Goal: Browse casually

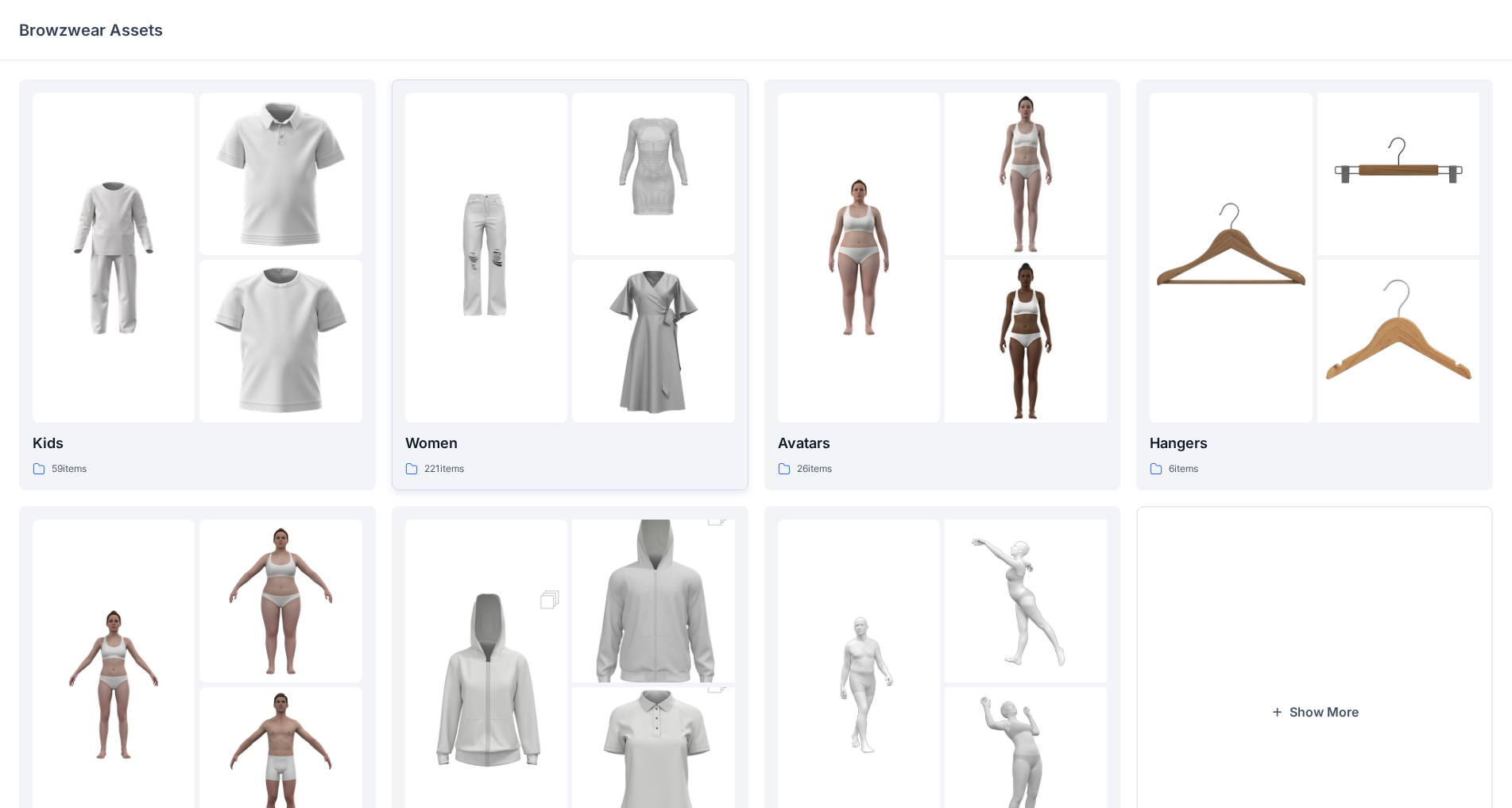
click at [540, 293] on img at bounding box center [486, 257] width 162 height 162
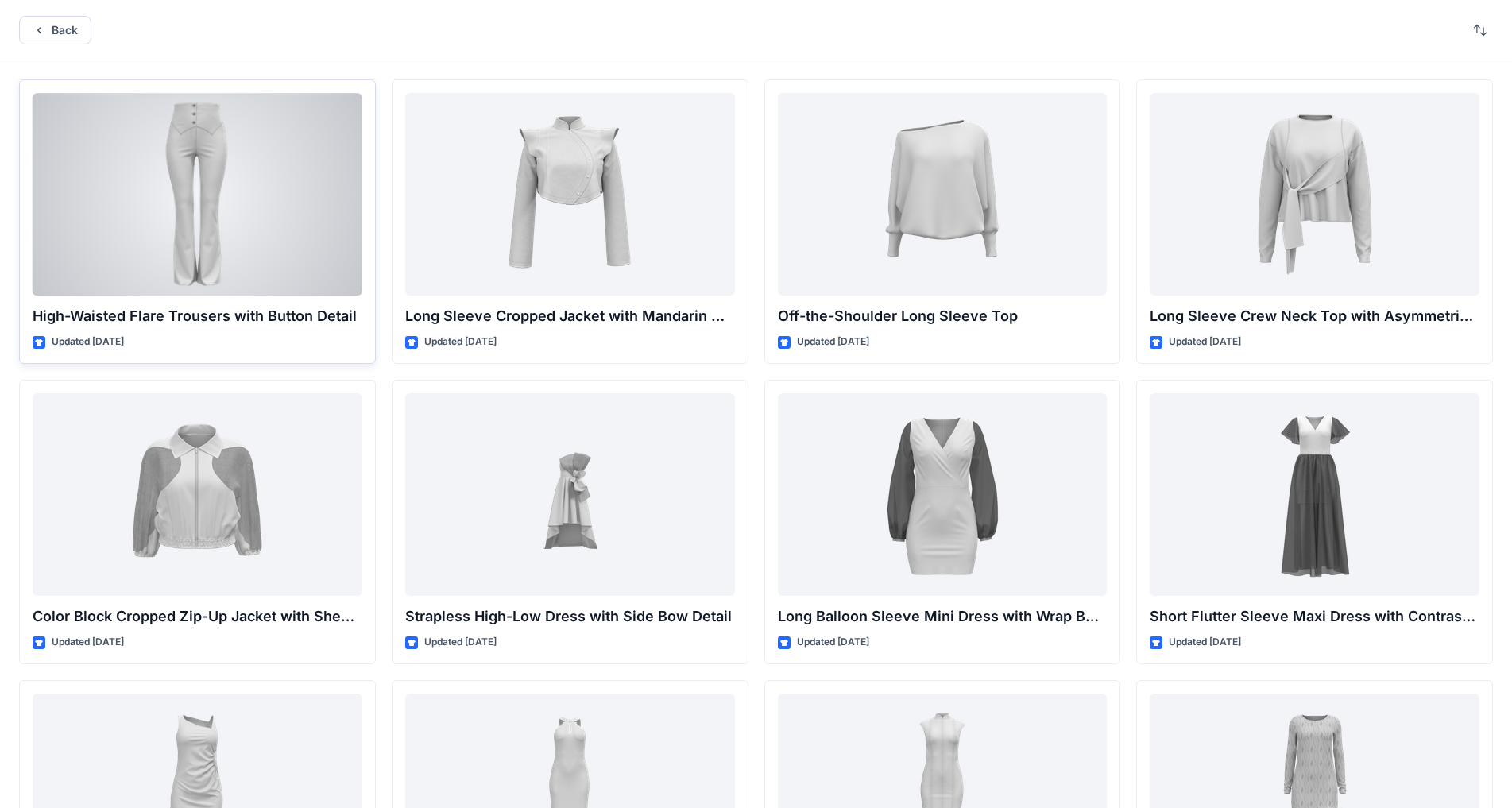
click at [284, 193] on div at bounding box center [197, 194] width 330 height 203
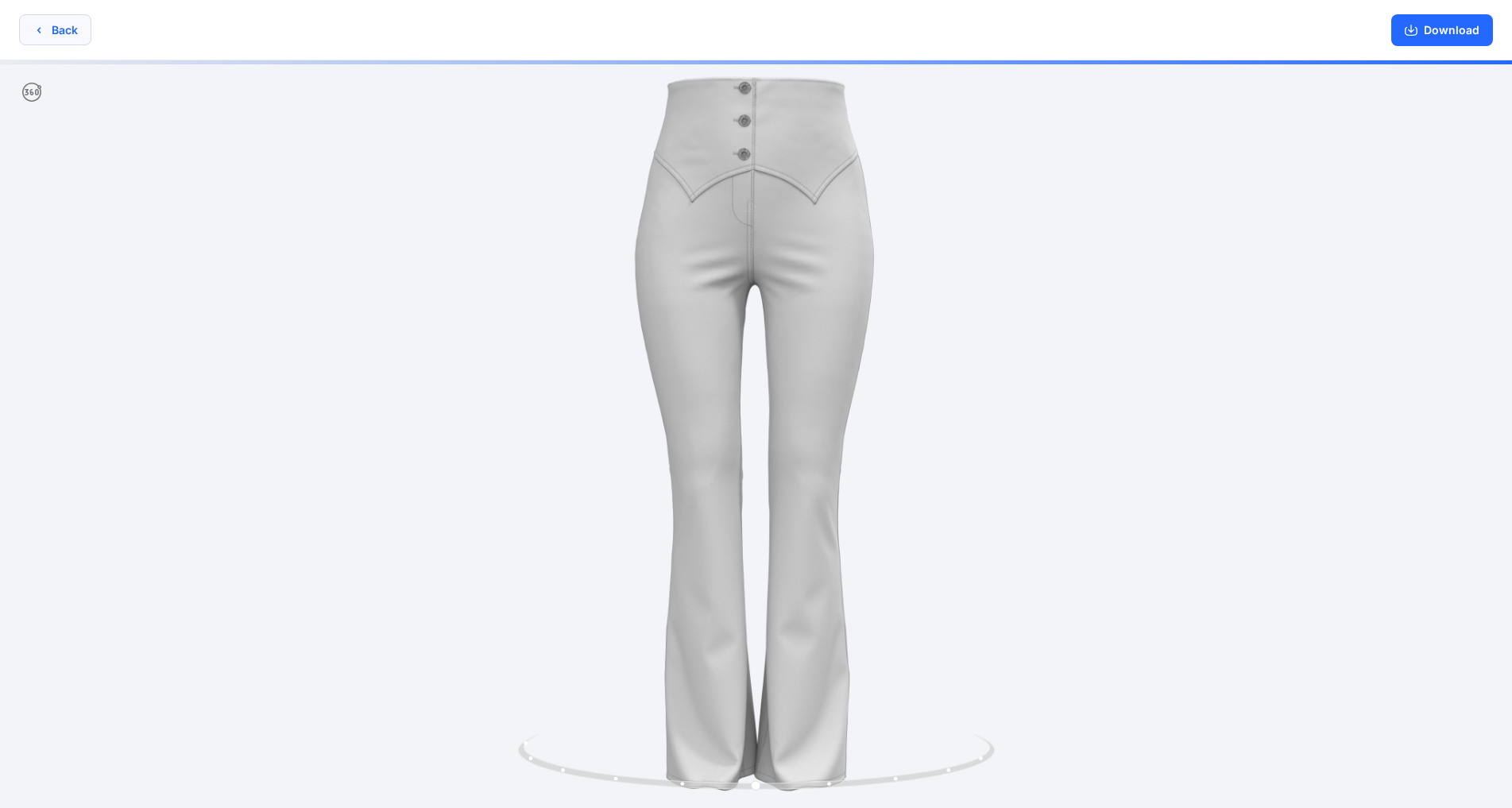
click at [54, 29] on button "Back" at bounding box center [55, 30] width 72 height 31
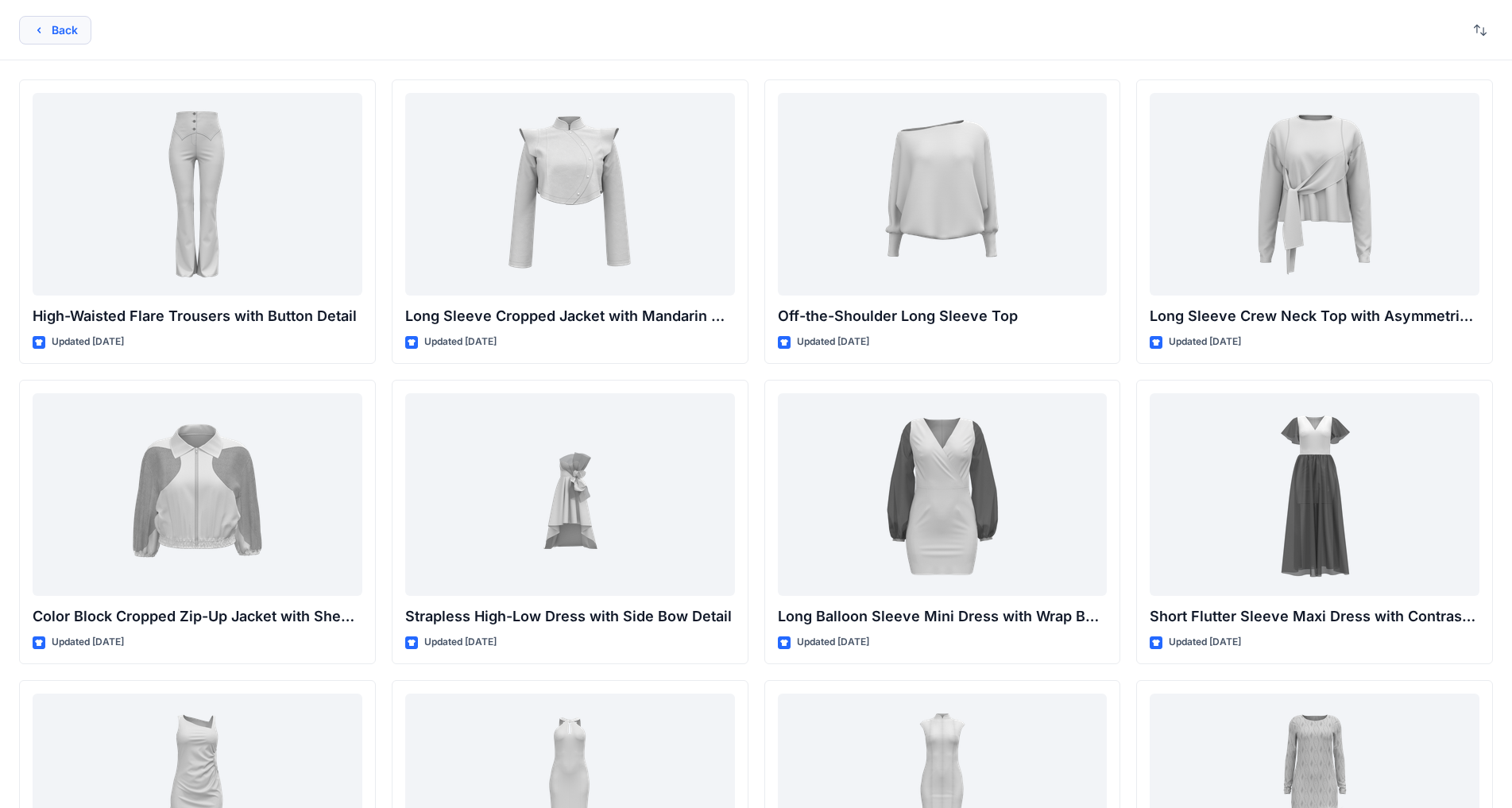
click at [45, 29] on icon "button" at bounding box center [38, 30] width 12 height 12
